Goal: Information Seeking & Learning: Check status

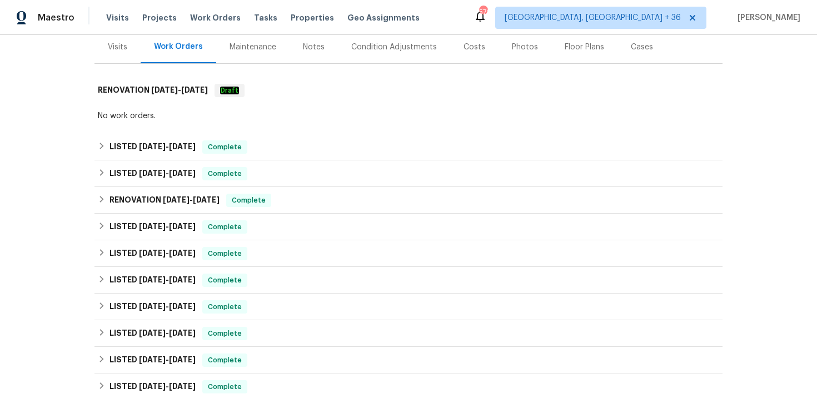
scroll to position [137, 0]
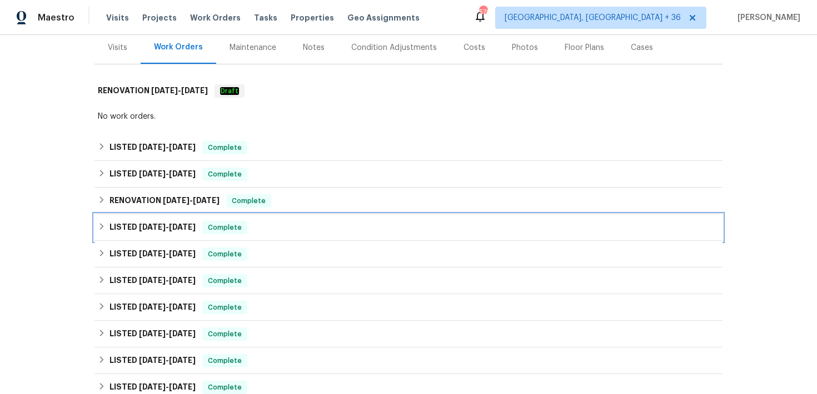
click at [245, 228] on div "LISTED 5/6/25 - 7/17/25 Complete" at bounding box center [408, 227] width 621 height 13
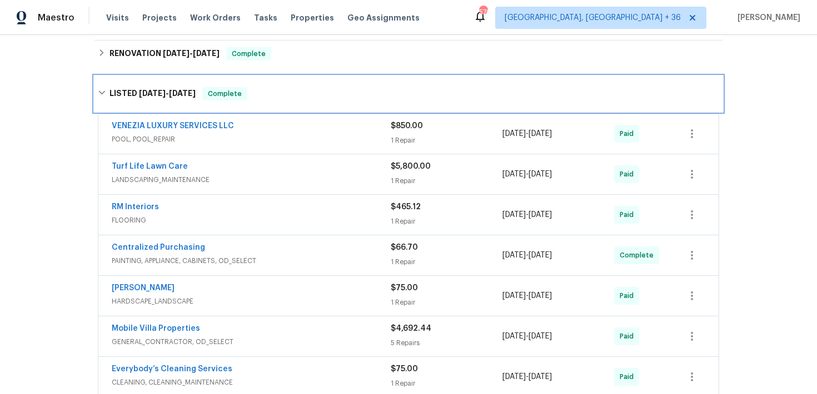
scroll to position [264, 0]
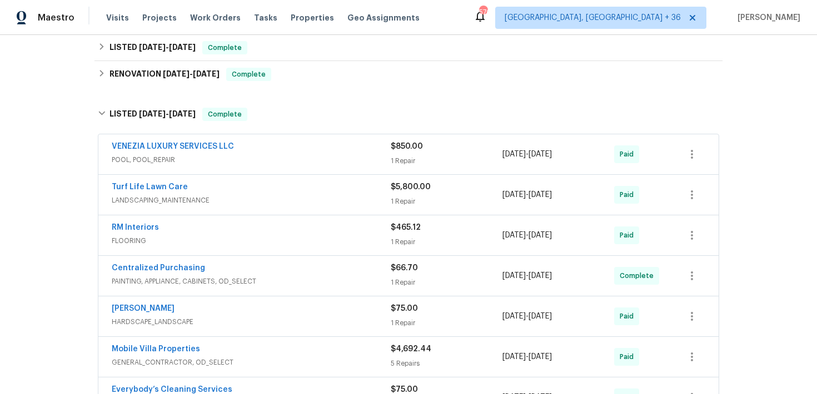
click at [412, 159] on div "1 Repair" at bounding box center [447, 161] width 112 height 11
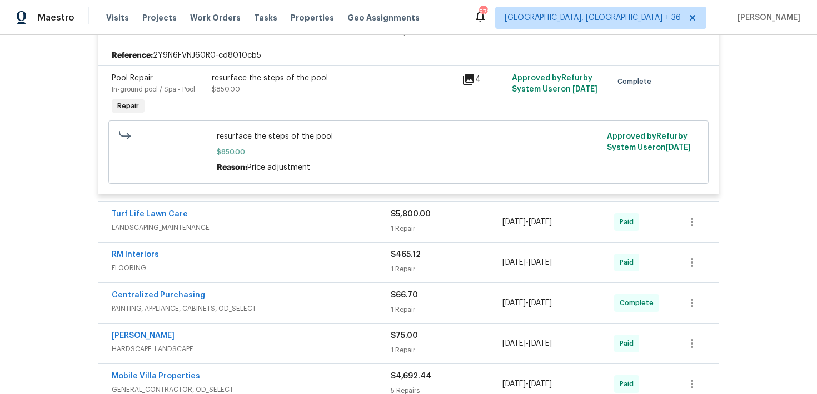
scroll to position [424, 0]
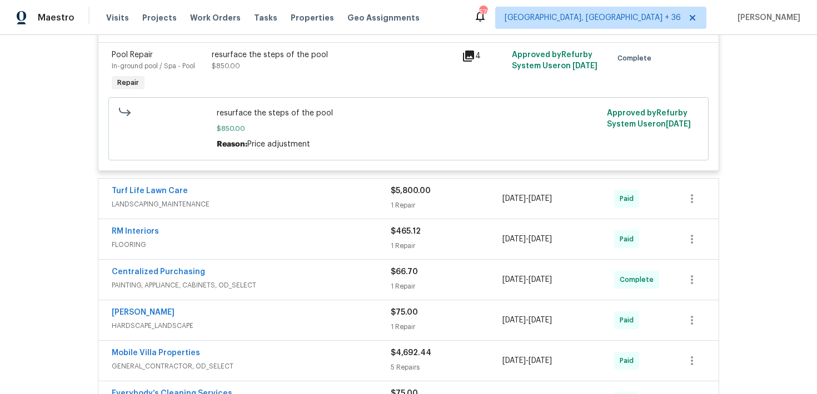
click at [409, 206] on div "1 Repair" at bounding box center [447, 205] width 112 height 11
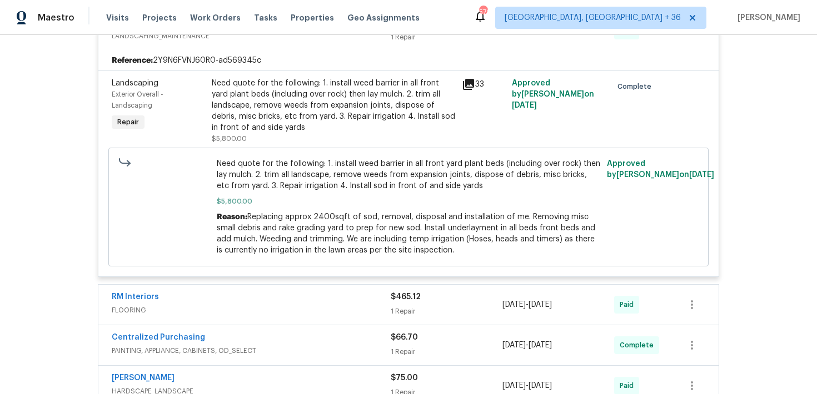
scroll to position [667, 0]
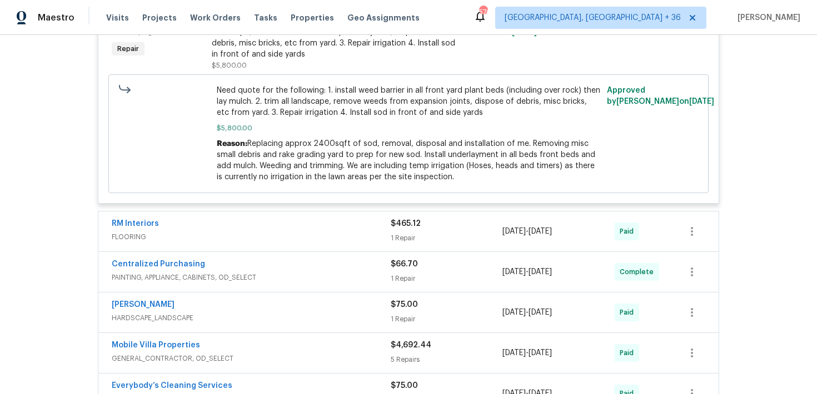
click at [404, 239] on div "1 Repair" at bounding box center [447, 238] width 112 height 11
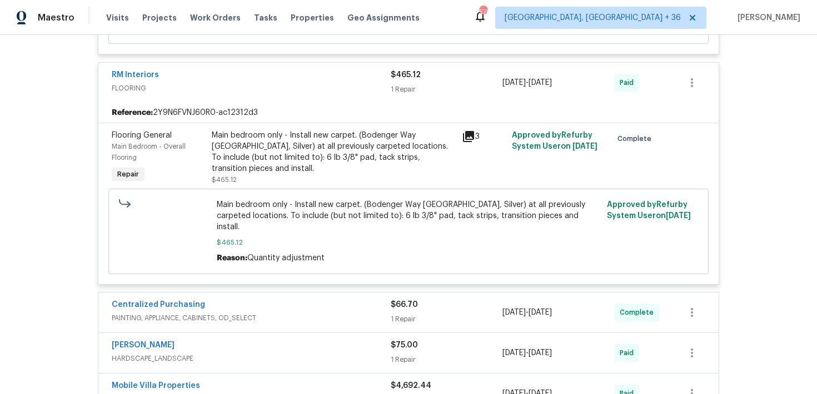
scroll to position [819, 0]
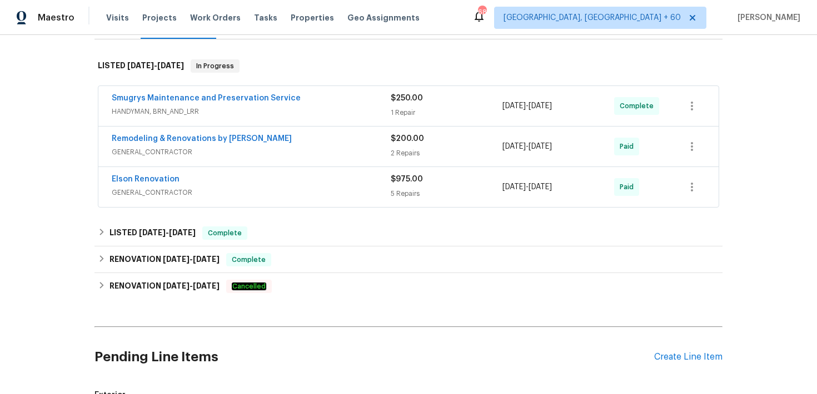
scroll to position [166, 0]
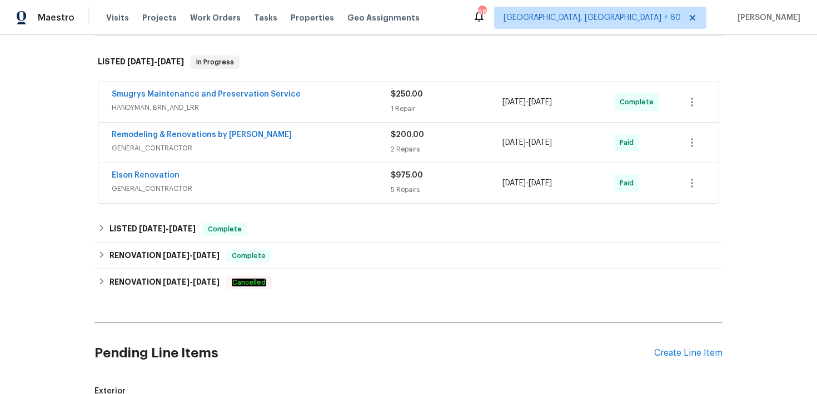
click at [396, 194] on div "$975.00 5 Repairs" at bounding box center [447, 183] width 112 height 27
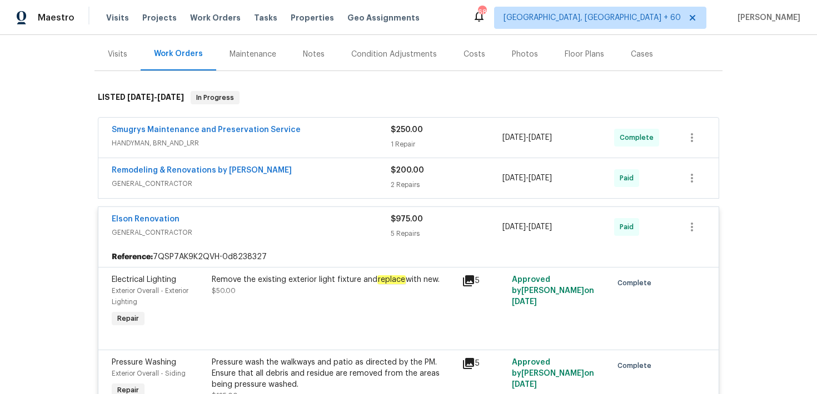
scroll to position [124, 0]
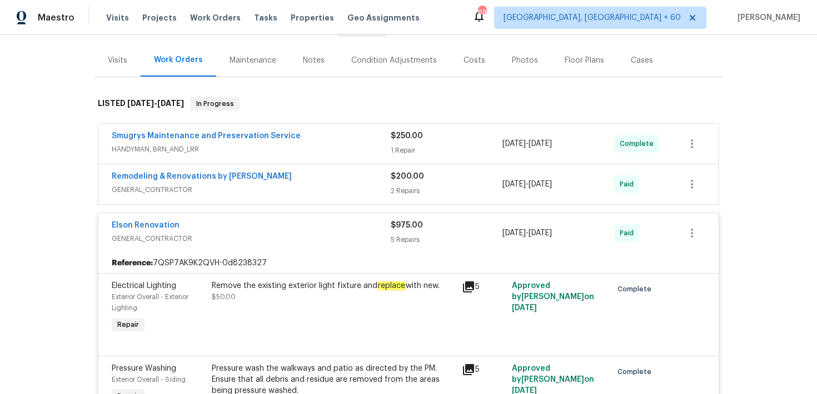
click at [406, 197] on div "2 Repairs" at bounding box center [447, 191] width 112 height 11
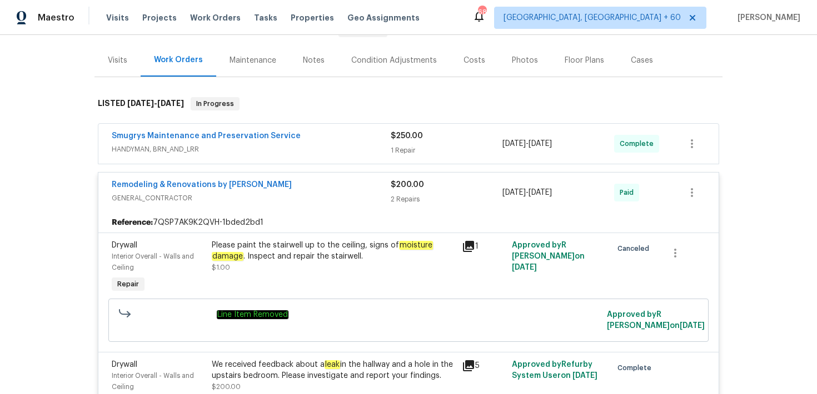
click at [401, 156] on div "1 Repair" at bounding box center [447, 150] width 112 height 11
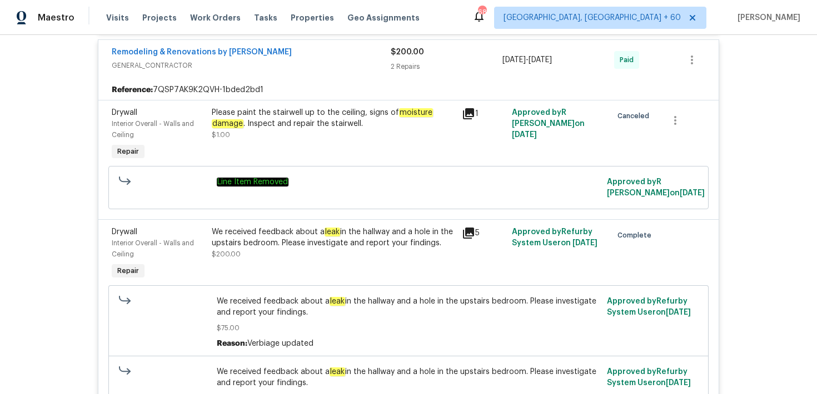
scroll to position [383, 0]
